Goal: Task Accomplishment & Management: Use online tool/utility

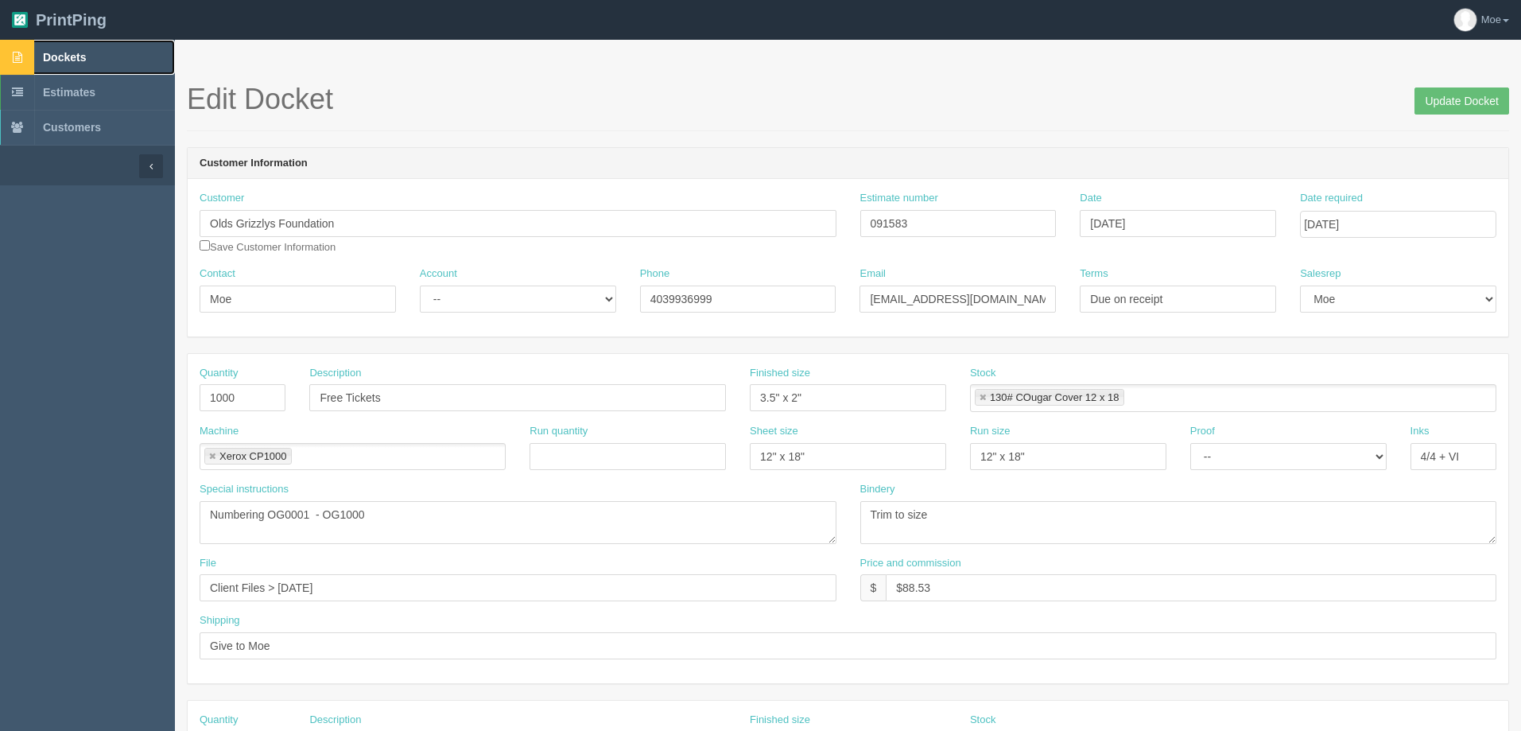
click at [61, 53] on span "Dockets" at bounding box center [64, 57] width 43 height 13
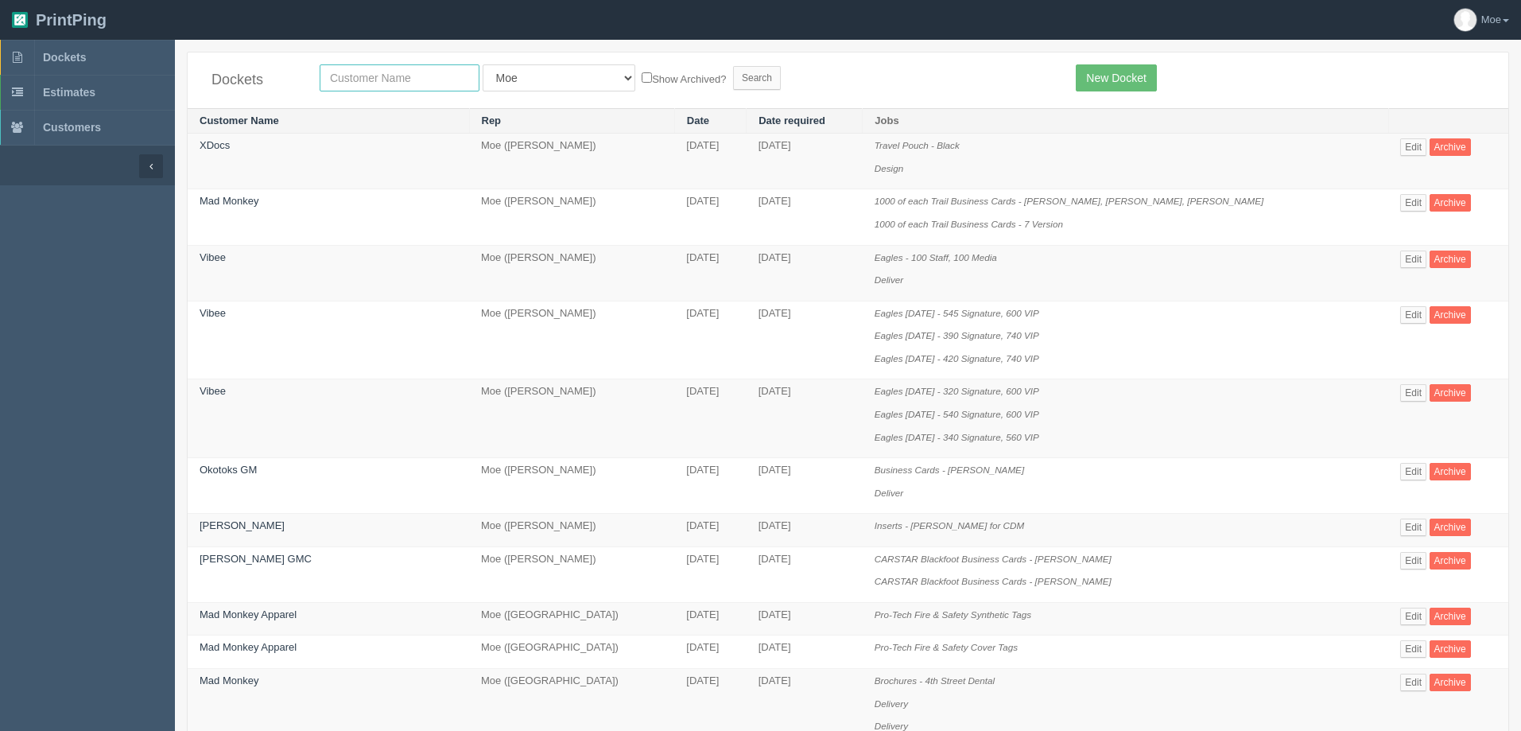
click at [415, 79] on input "text" at bounding box center [400, 77] width 160 height 27
type input "airdrie dodge"
click at [733, 79] on input "Search" at bounding box center [757, 78] width 48 height 24
